Goal: Understand process/instructions: Learn how to perform a task or action

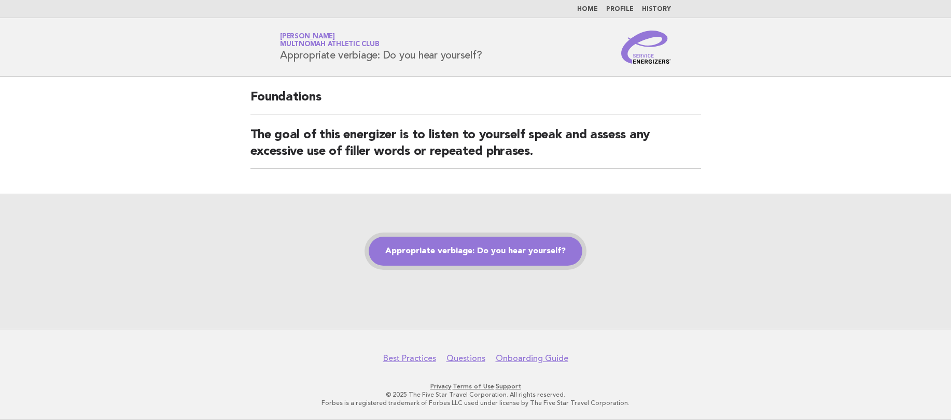
click at [433, 248] on link "Appropriate verbiage: Do you hear yourself?" at bounding box center [476, 251] width 214 height 29
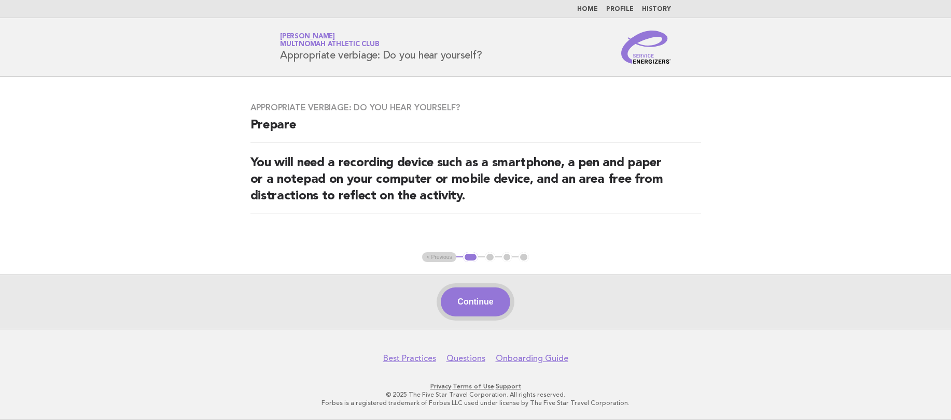
click at [477, 315] on button "Continue" at bounding box center [475, 302] width 69 height 29
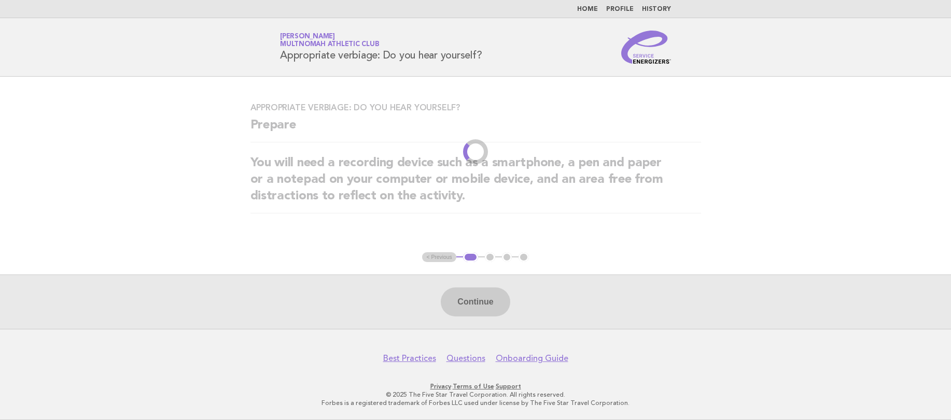
click at [478, 310] on div "Continue" at bounding box center [475, 302] width 951 height 54
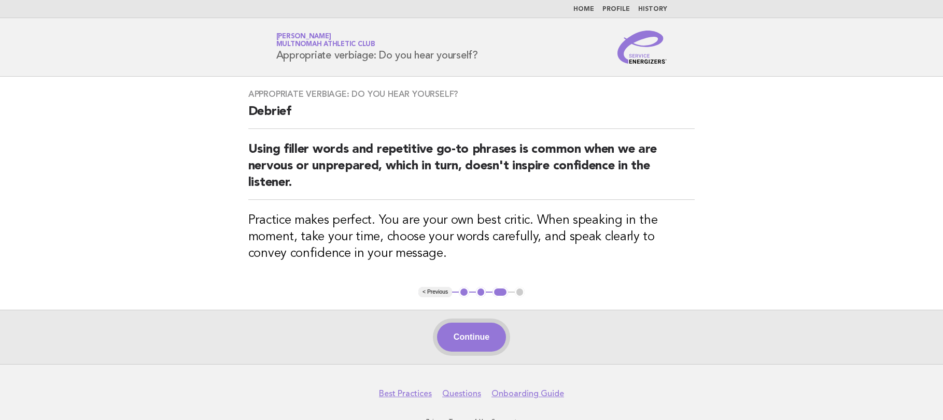
click at [494, 322] on div "Continue" at bounding box center [471, 337] width 943 height 54
drag, startPoint x: 494, startPoint y: 324, endPoint x: 492, endPoint y: 341, distance: 16.8
click at [494, 324] on button "Continue" at bounding box center [471, 337] width 69 height 29
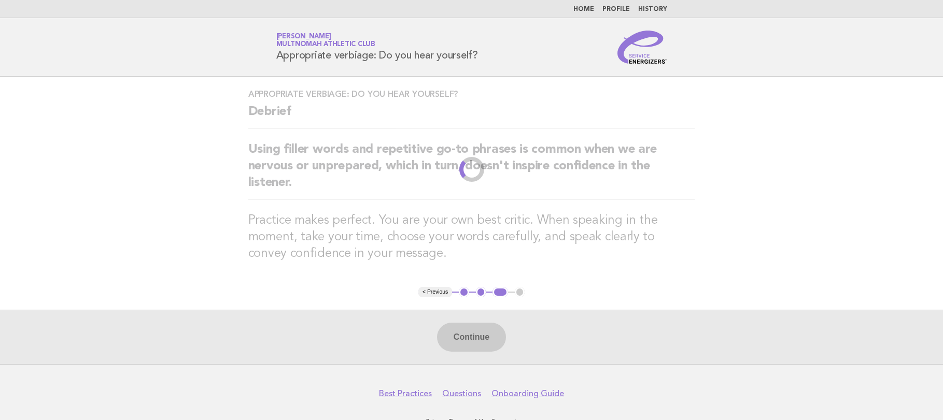
click at [492, 341] on div "Continue" at bounding box center [471, 337] width 943 height 54
